Goal: Navigation & Orientation: Understand site structure

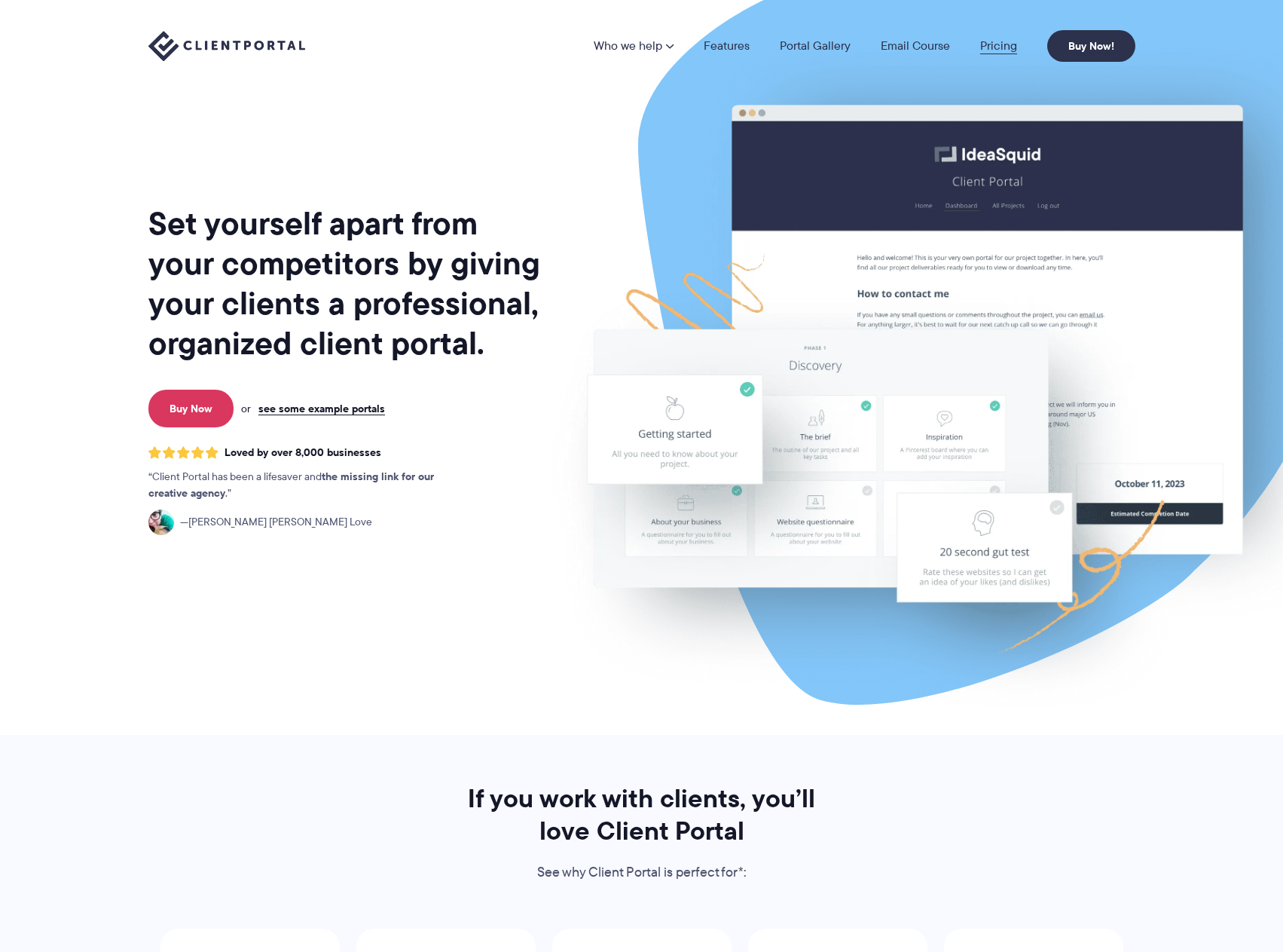
click at [1000, 47] on link "Pricing" at bounding box center [998, 46] width 36 height 12
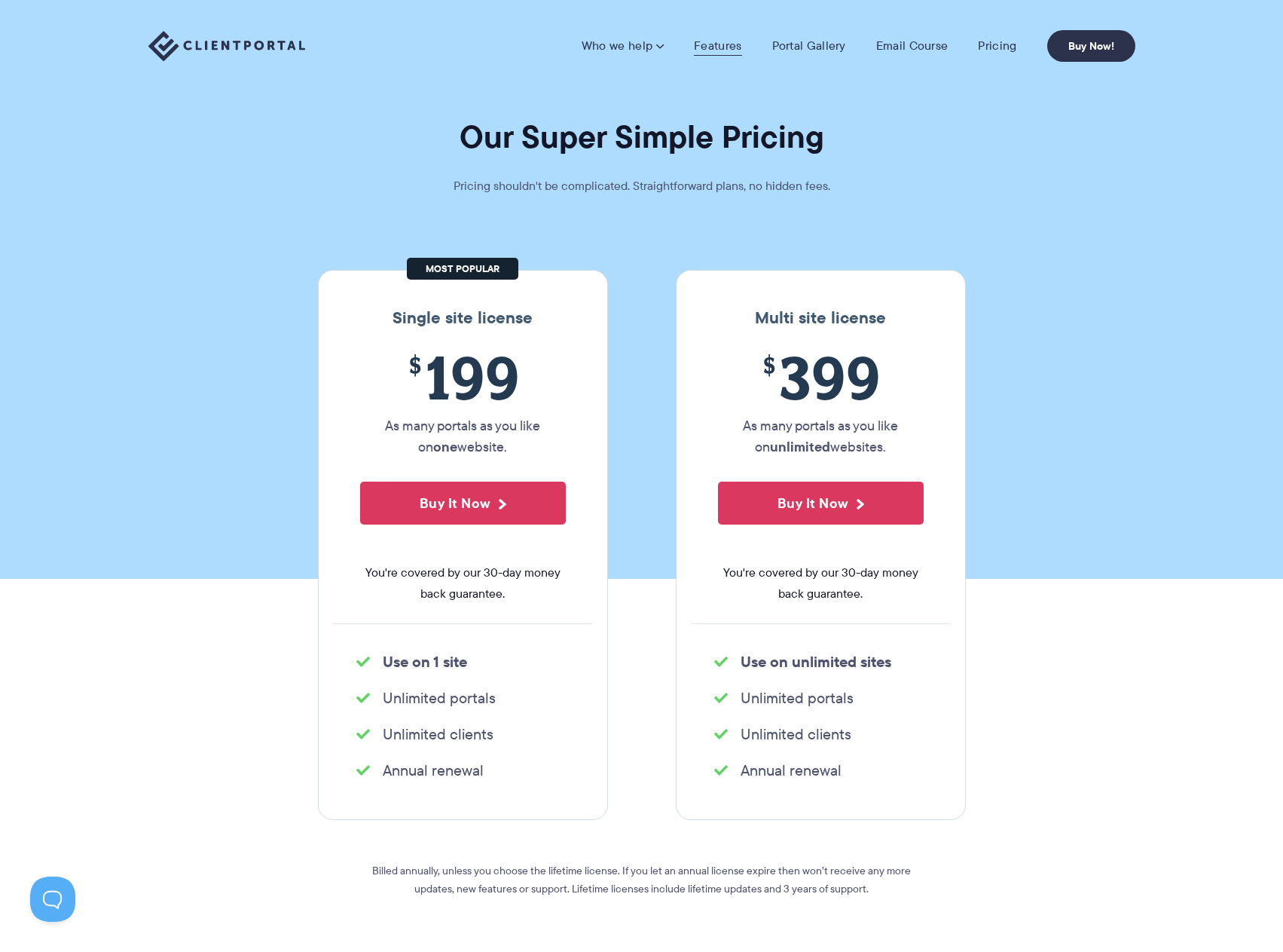
click at [710, 42] on link "Features" at bounding box center [718, 46] width 47 height 16
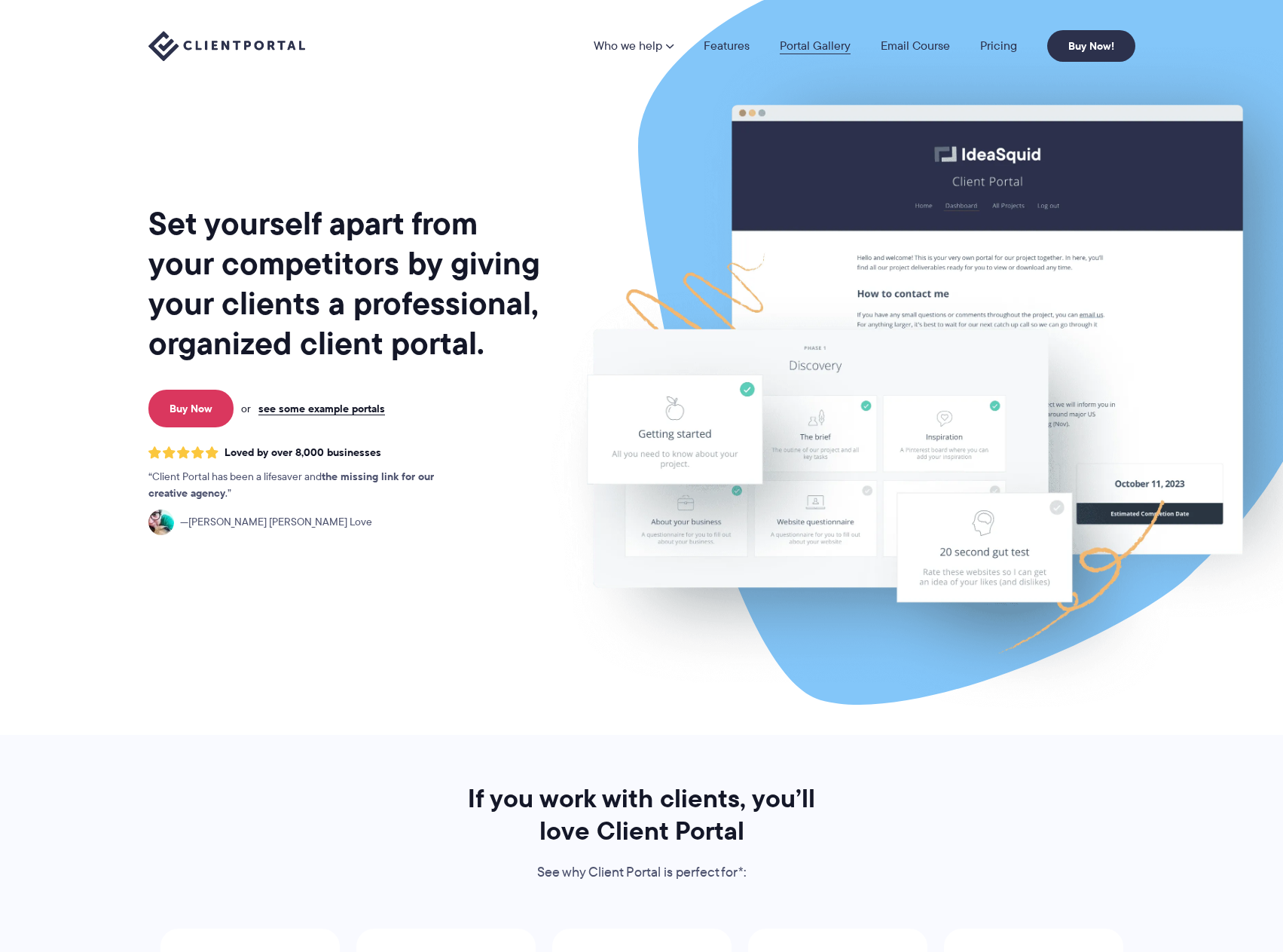
click at [819, 40] on link "Portal Gallery" at bounding box center [815, 46] width 71 height 12
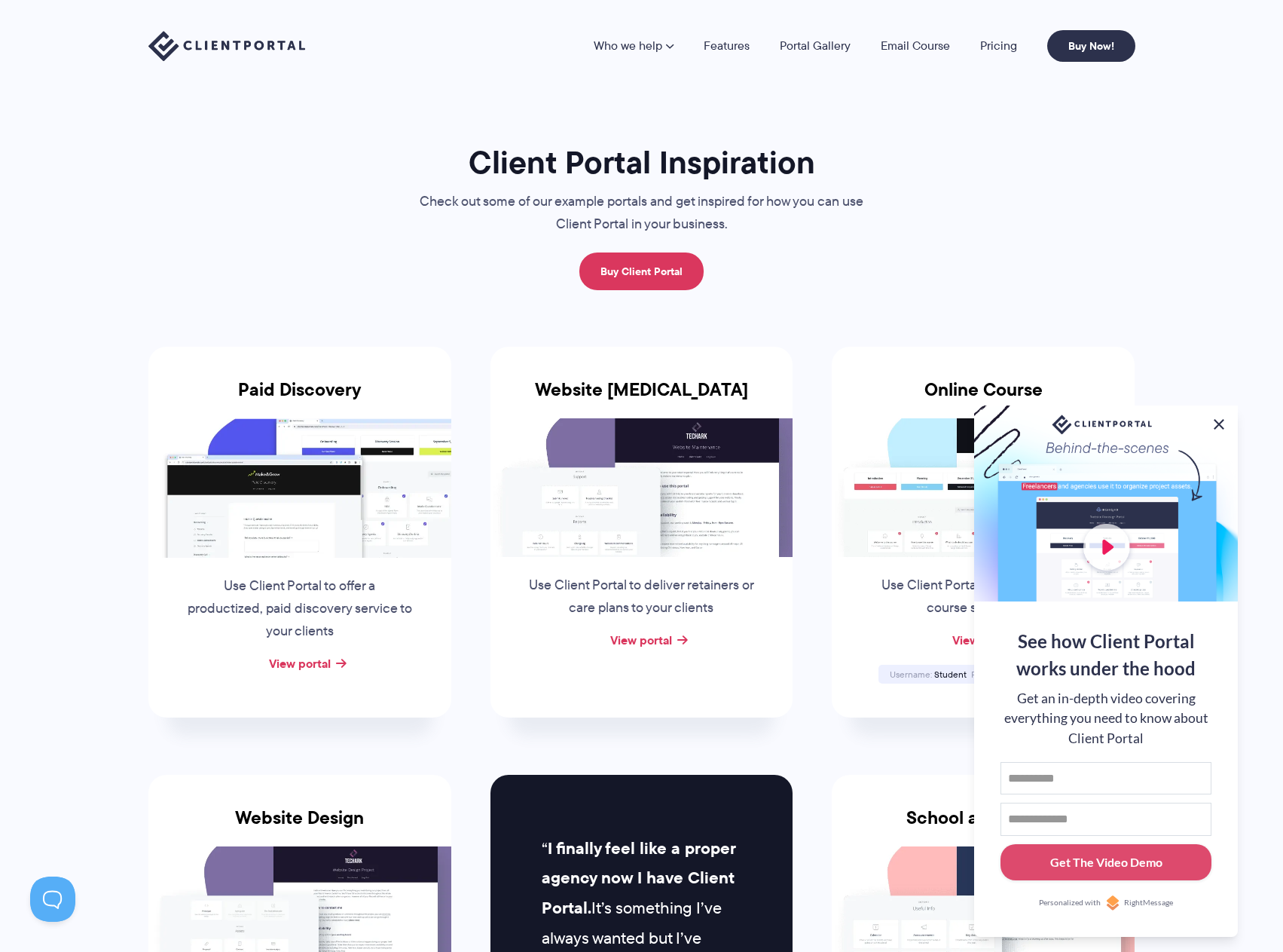
click at [1218, 415] on button at bounding box center [1219, 424] width 18 height 18
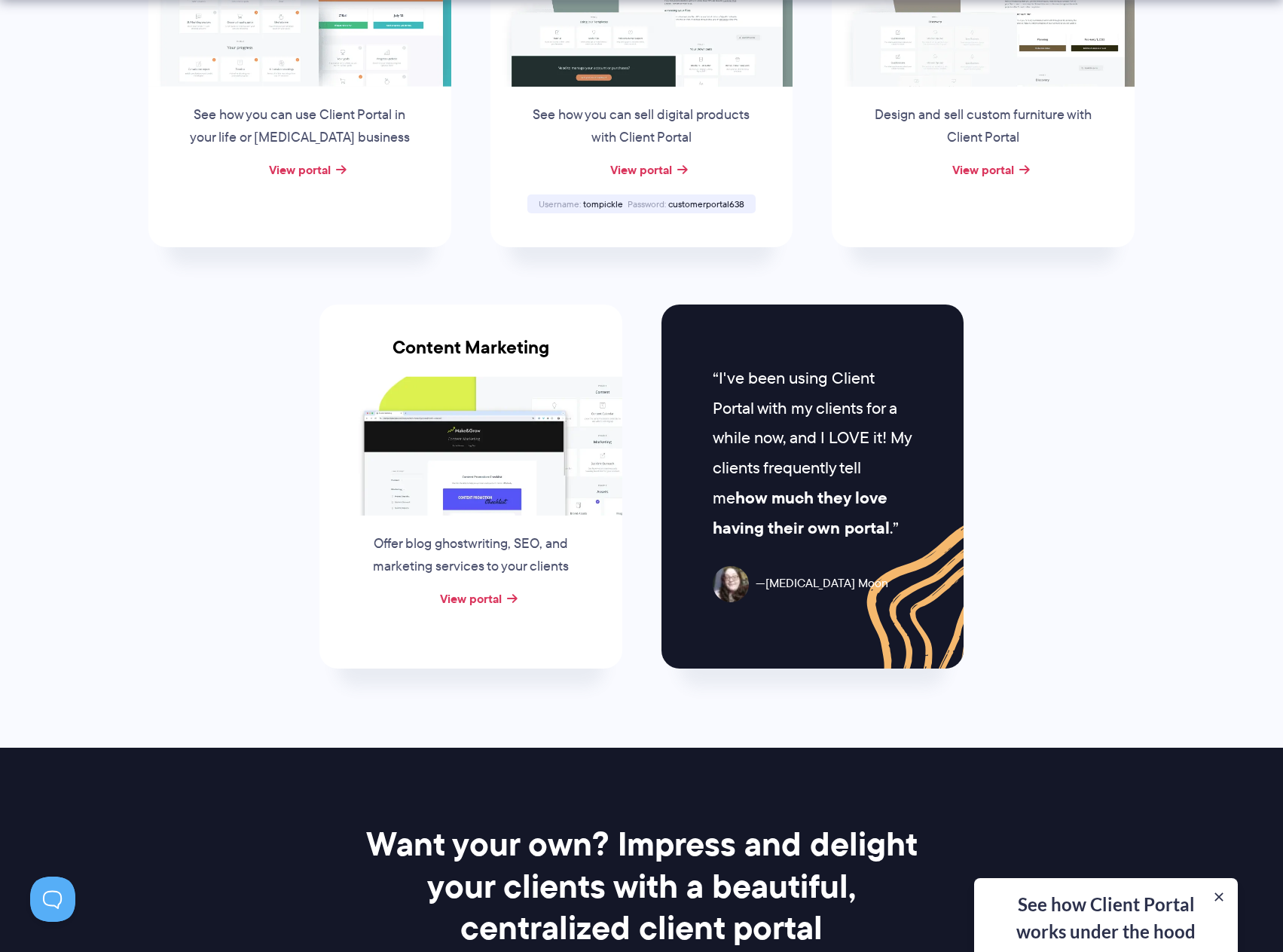
scroll to position [1432, 0]
